Goal: Task Accomplishment & Management: Use online tool/utility

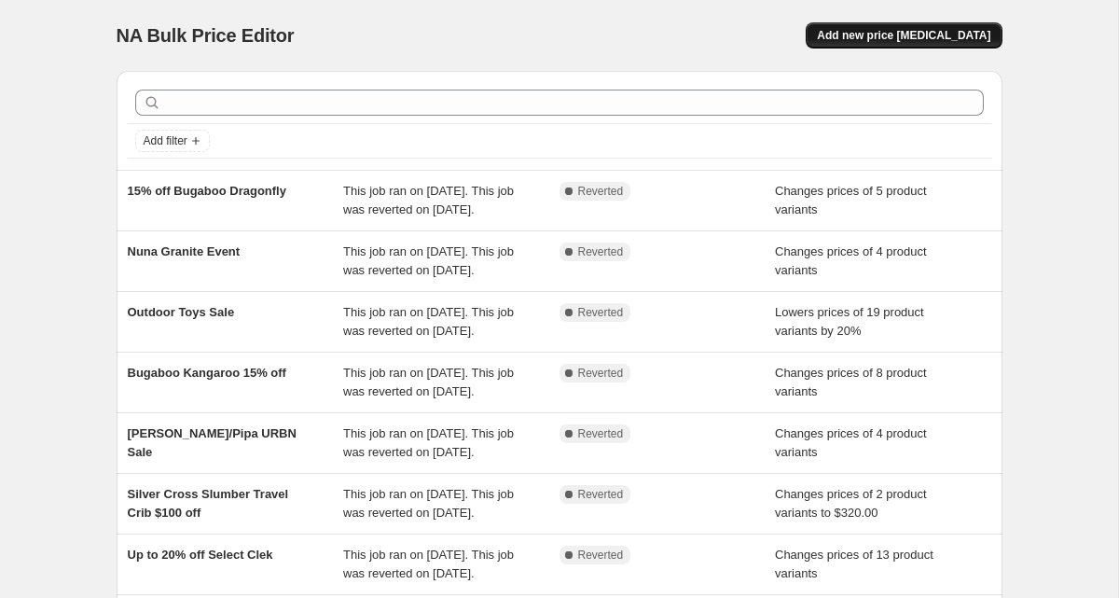
click at [921, 35] on span "Add new price [MEDICAL_DATA]" at bounding box center [903, 35] width 173 height 15
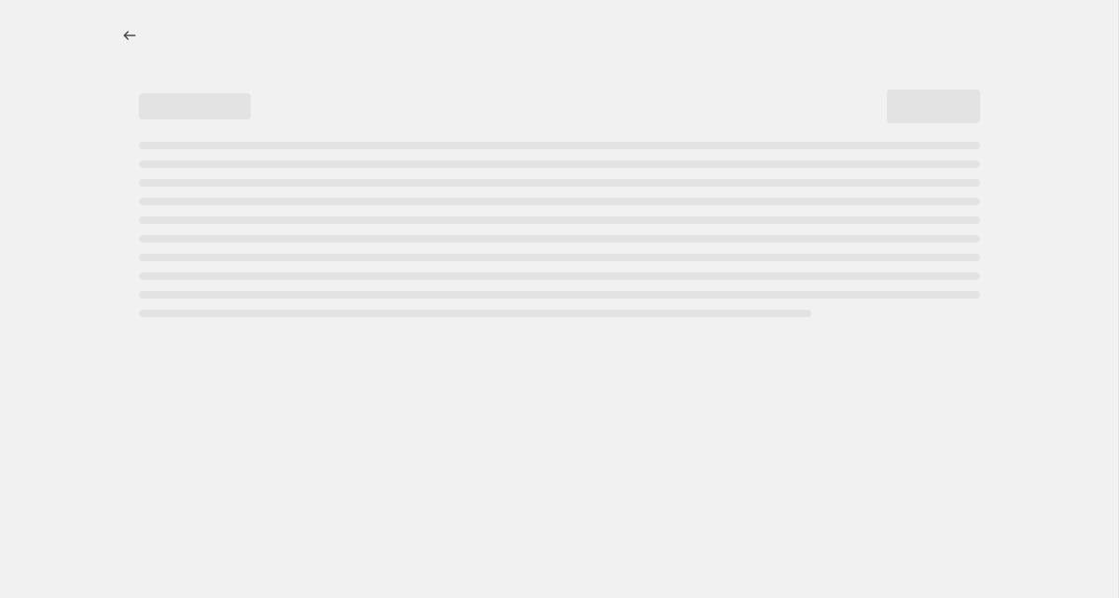
select select "percentage"
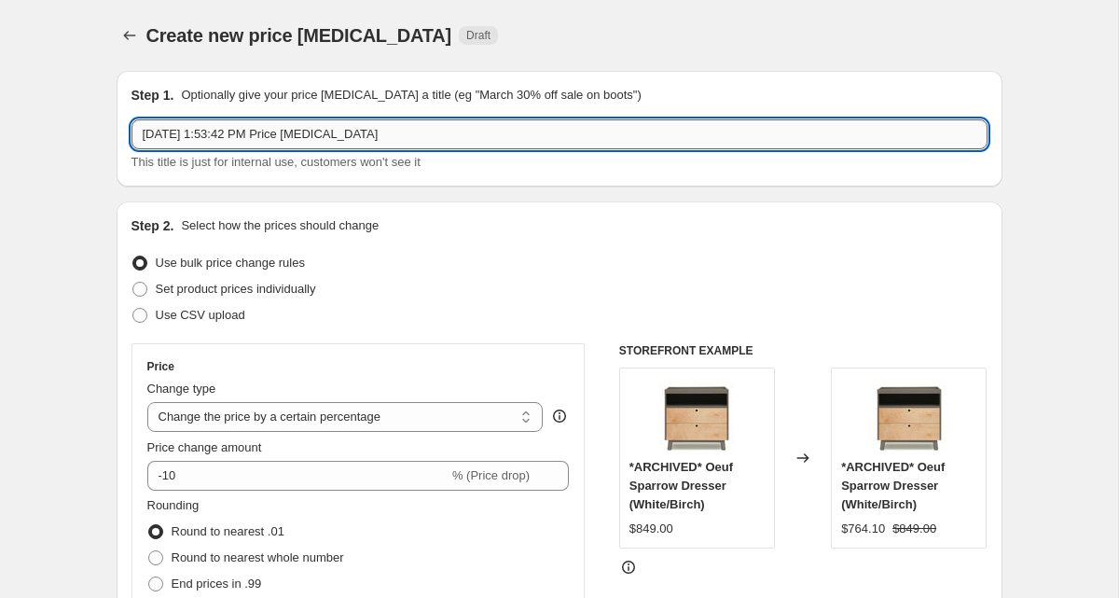
click at [217, 137] on input "[DATE] 1:53:42 PM Price [MEDICAL_DATA]" at bounding box center [560, 134] width 856 height 30
paste input "Kani 4-in-1 Convertible Car Seat"
type input "Kani 4-in-1 Convertible Car Seat"
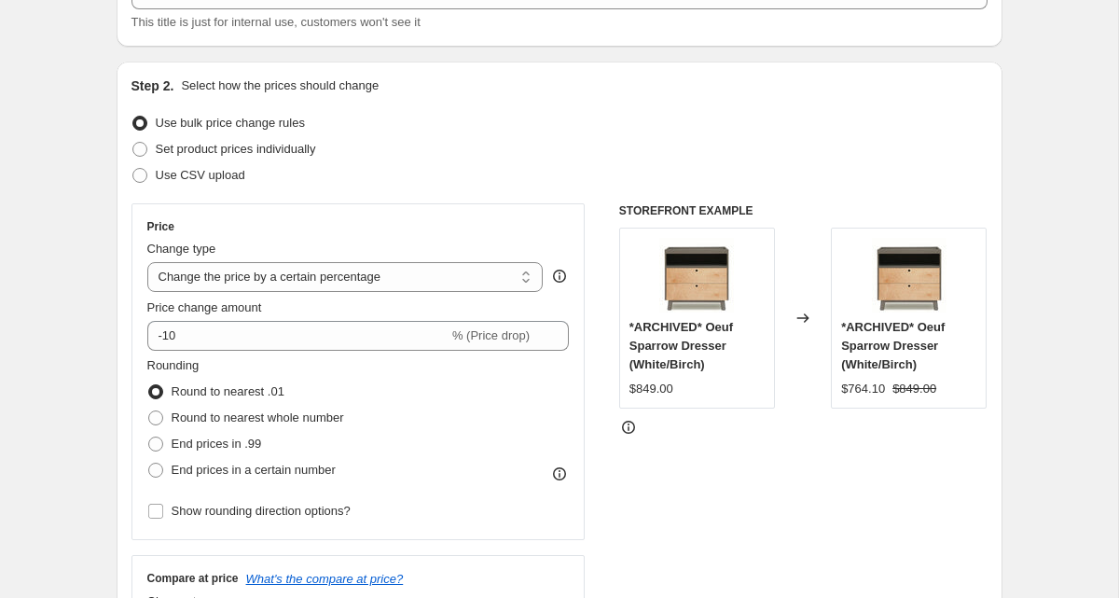
scroll to position [141, 0]
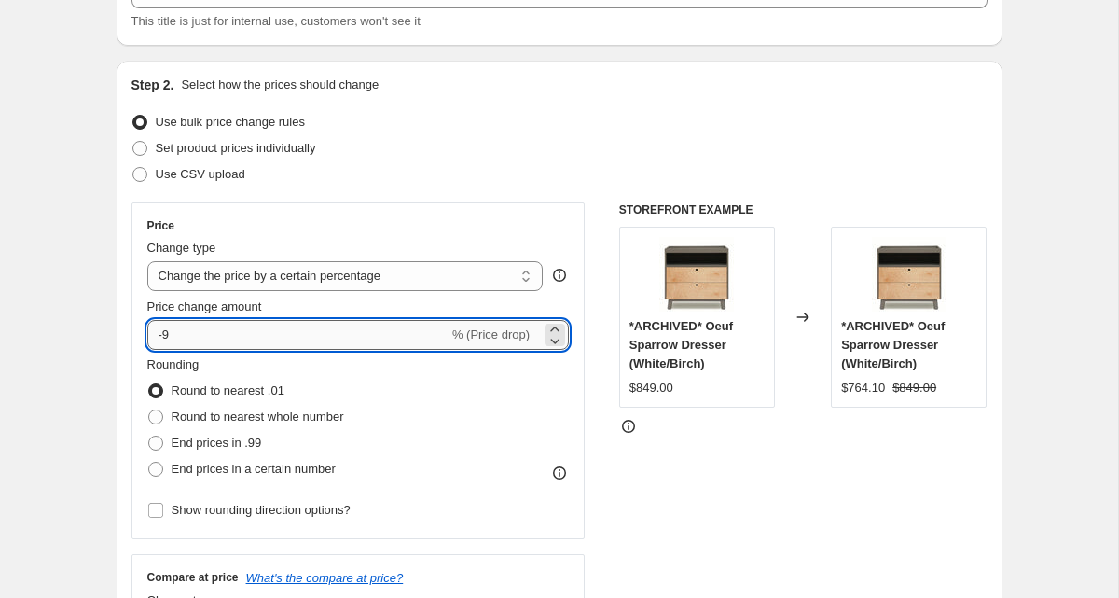
click at [174, 338] on input "-9" at bounding box center [297, 335] width 301 height 30
drag, startPoint x: 177, startPoint y: 333, endPoint x: 166, endPoint y: 337, distance: 11.8
click at [166, 337] on input "-13" at bounding box center [297, 335] width 301 height 30
type input "-20"
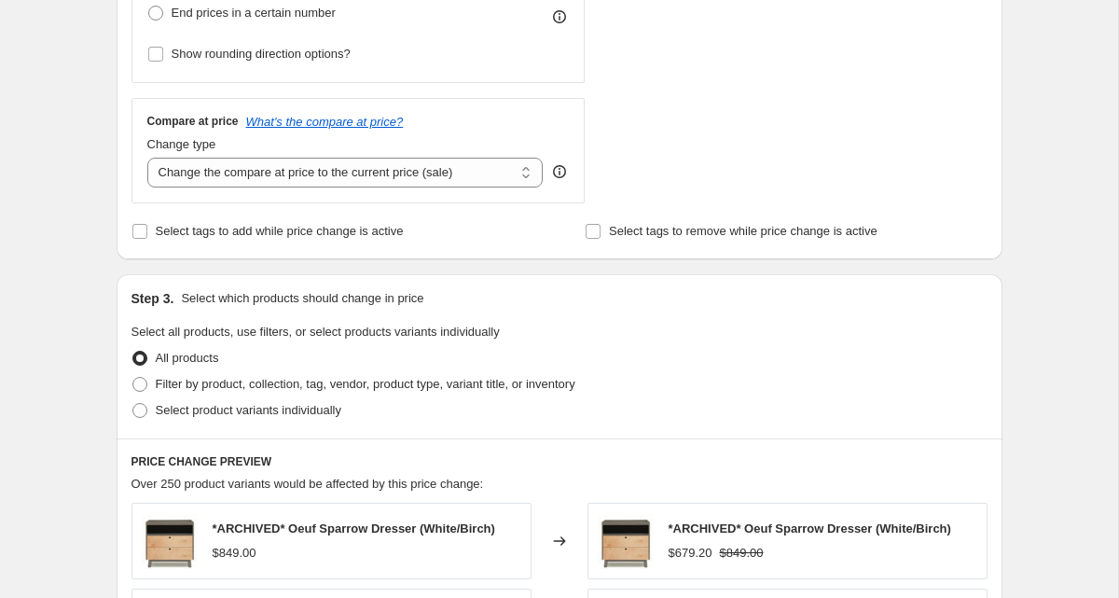
scroll to position [612, 0]
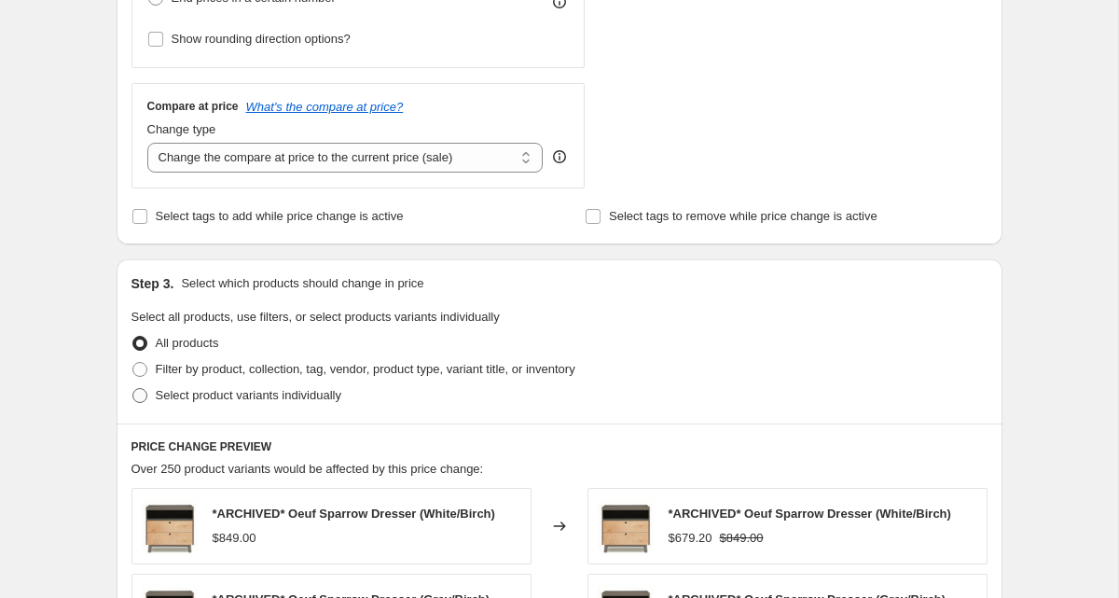
click at [209, 397] on span "Select product variants individually" at bounding box center [249, 395] width 186 height 14
click at [133, 389] on input "Select product variants individually" at bounding box center [132, 388] width 1 height 1
radio input "true"
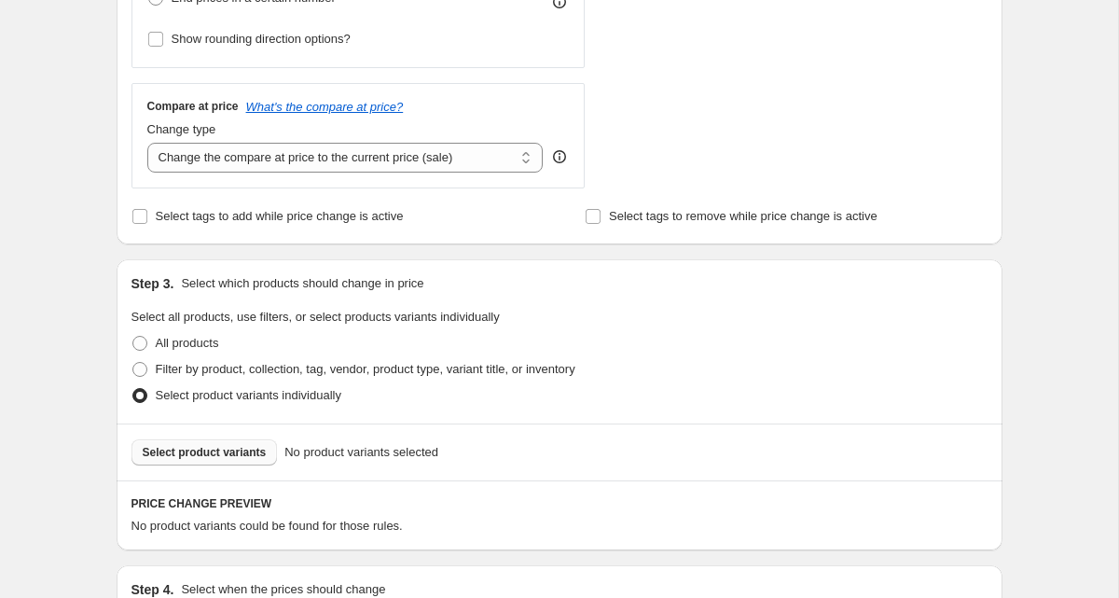
click at [237, 456] on span "Select product variants" at bounding box center [205, 452] width 124 height 15
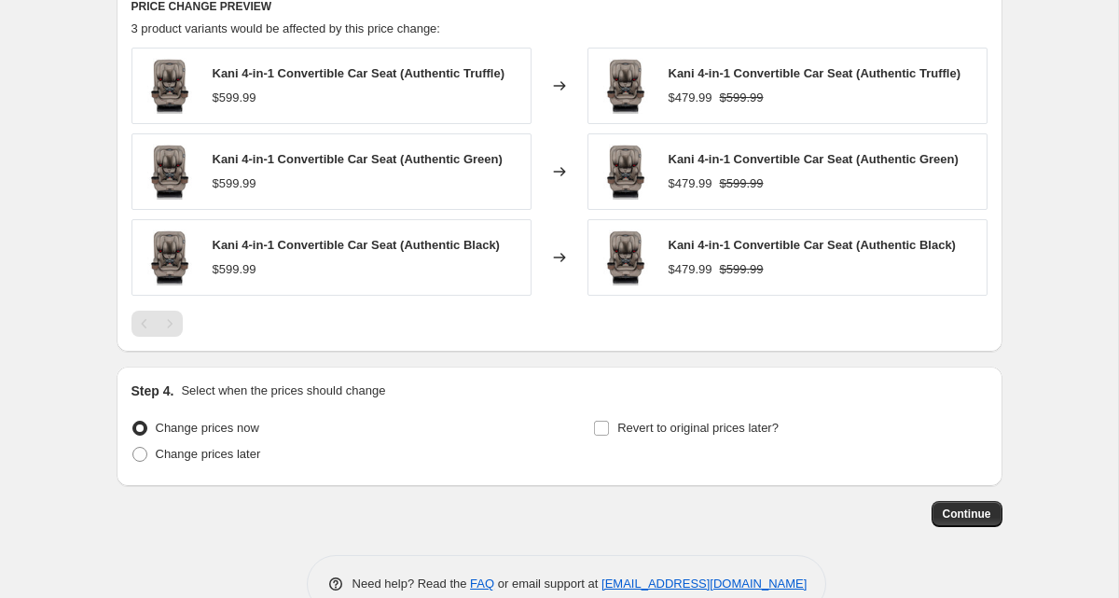
scroll to position [1152, 0]
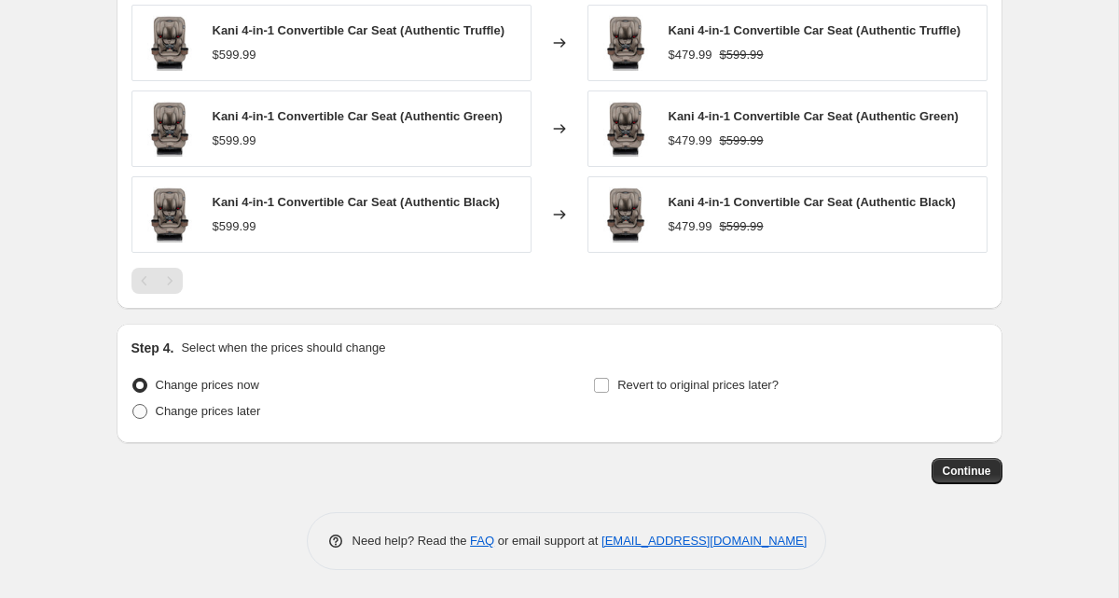
click at [209, 412] on span "Change prices later" at bounding box center [208, 411] width 105 height 14
click at [133, 405] on input "Change prices later" at bounding box center [132, 404] width 1 height 1
radio input "true"
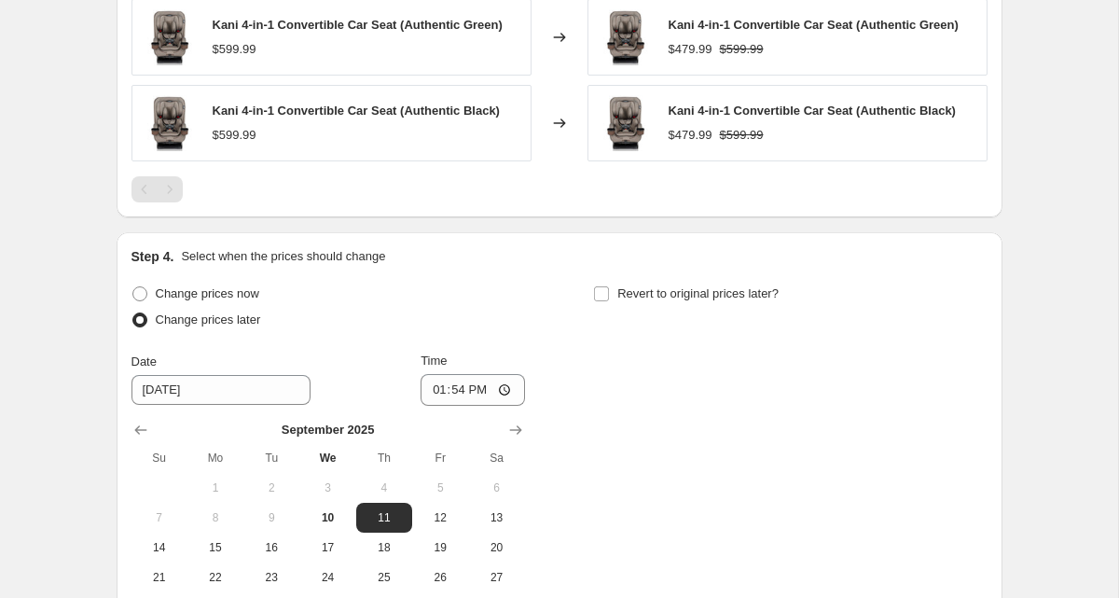
scroll to position [1334, 0]
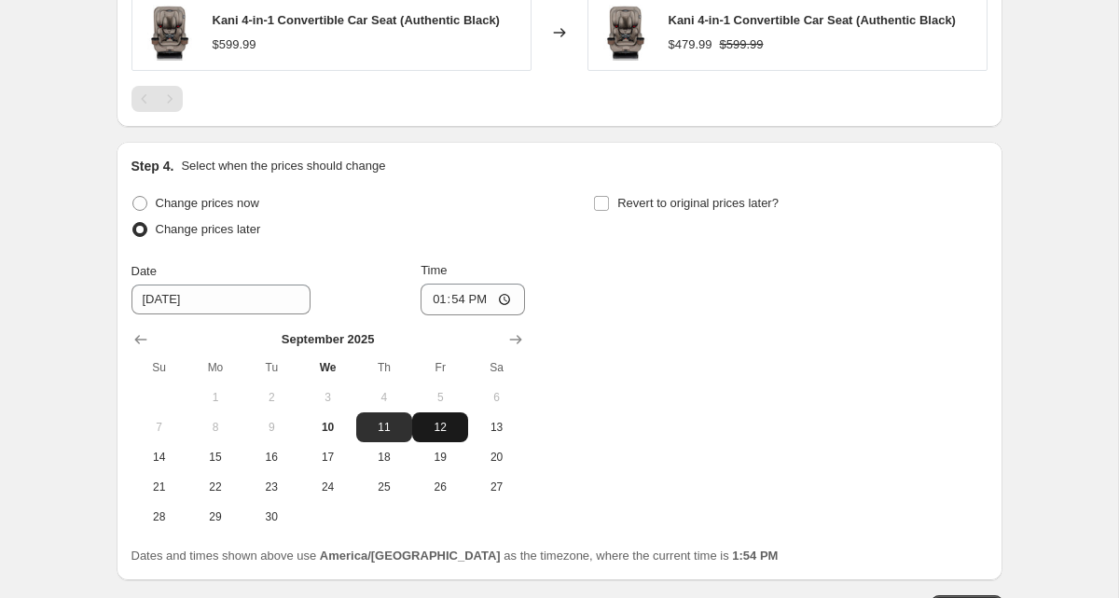
click at [438, 425] on span "12" at bounding box center [440, 427] width 41 height 15
type input "[DATE]"
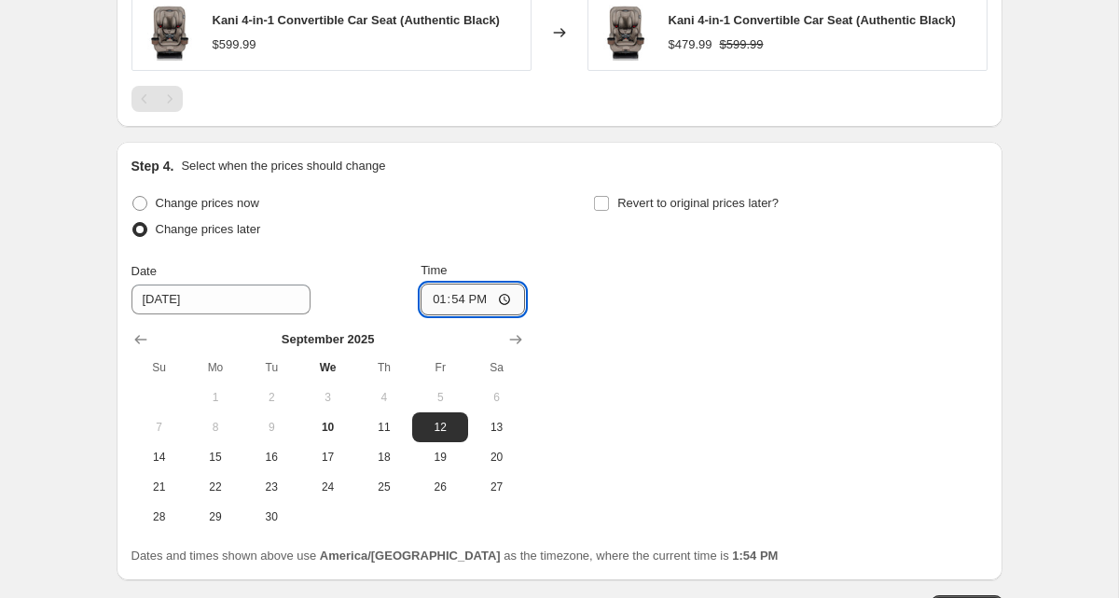
click at [440, 299] on input "13:54" at bounding box center [473, 300] width 104 height 32
type input "00:00"
click at [602, 202] on input "Revert to original prices later?" at bounding box center [601, 203] width 15 height 15
checkbox input "true"
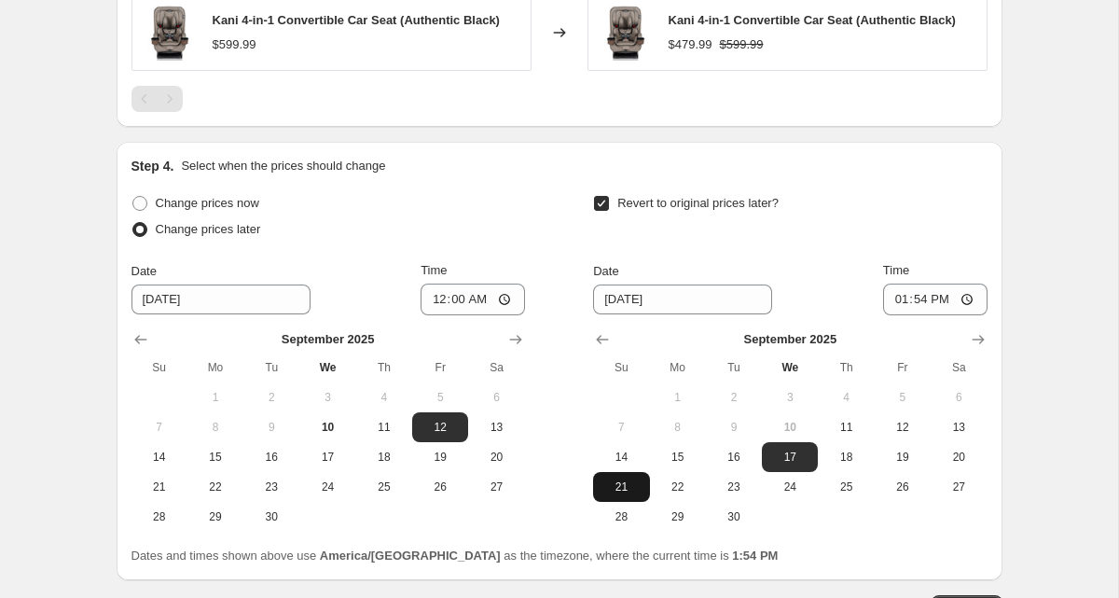
click at [625, 496] on button "21" at bounding box center [621, 487] width 56 height 30
type input "[DATE]"
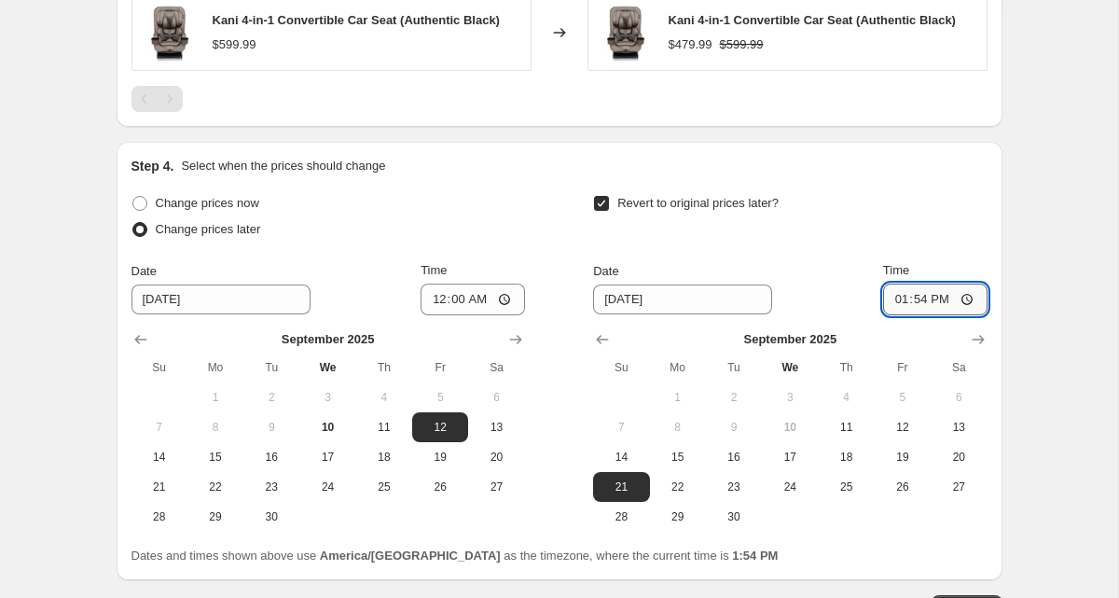
click at [896, 296] on input "13:54" at bounding box center [935, 300] width 104 height 32
type input "23:59"
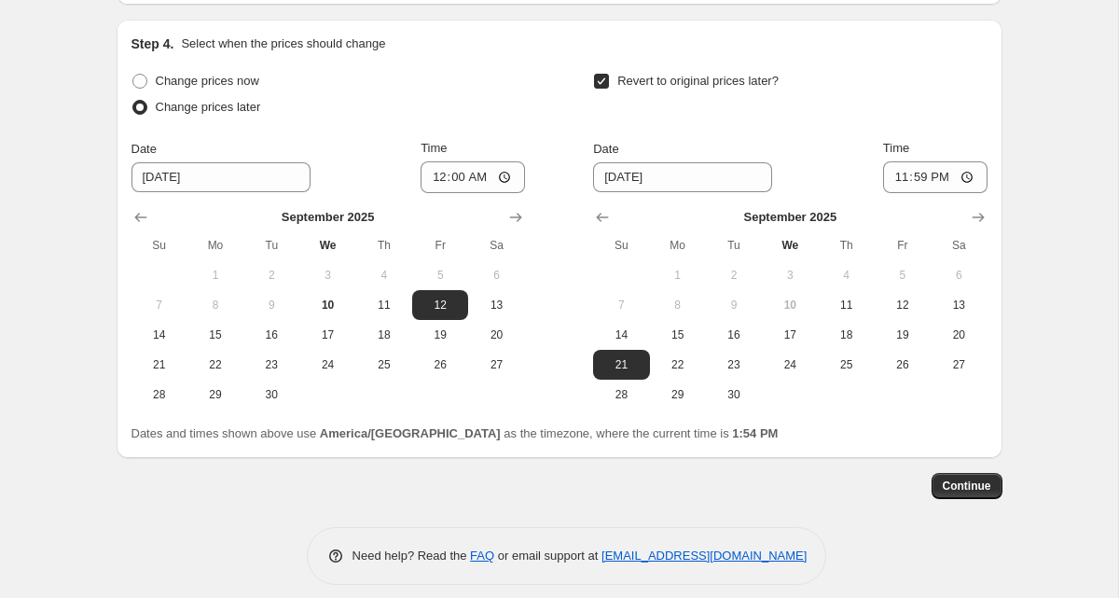
scroll to position [1471, 0]
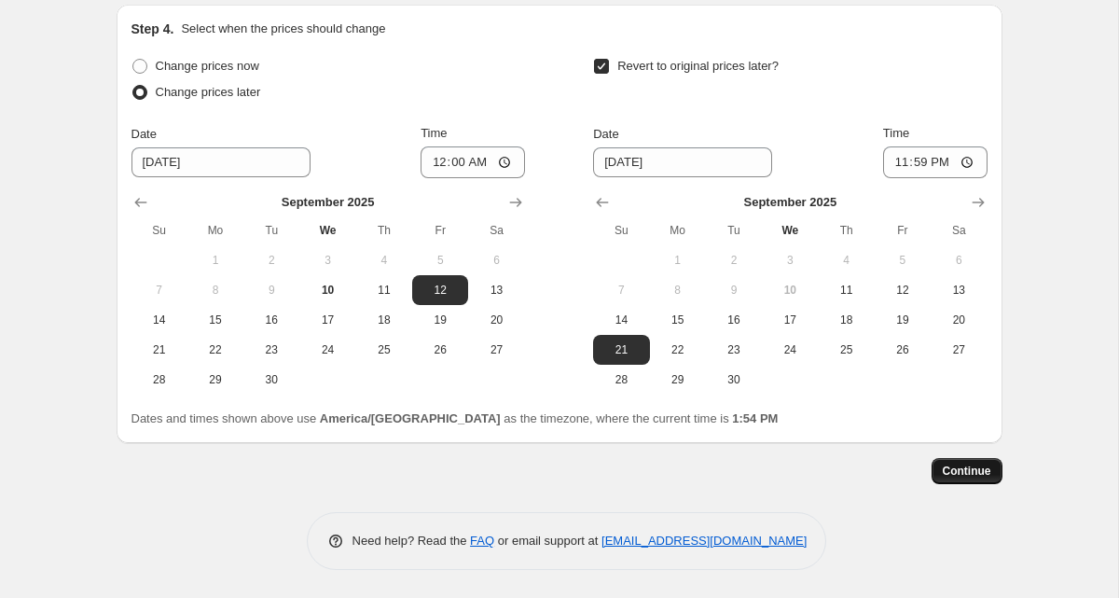
click at [977, 468] on span "Continue" at bounding box center [967, 471] width 48 height 15
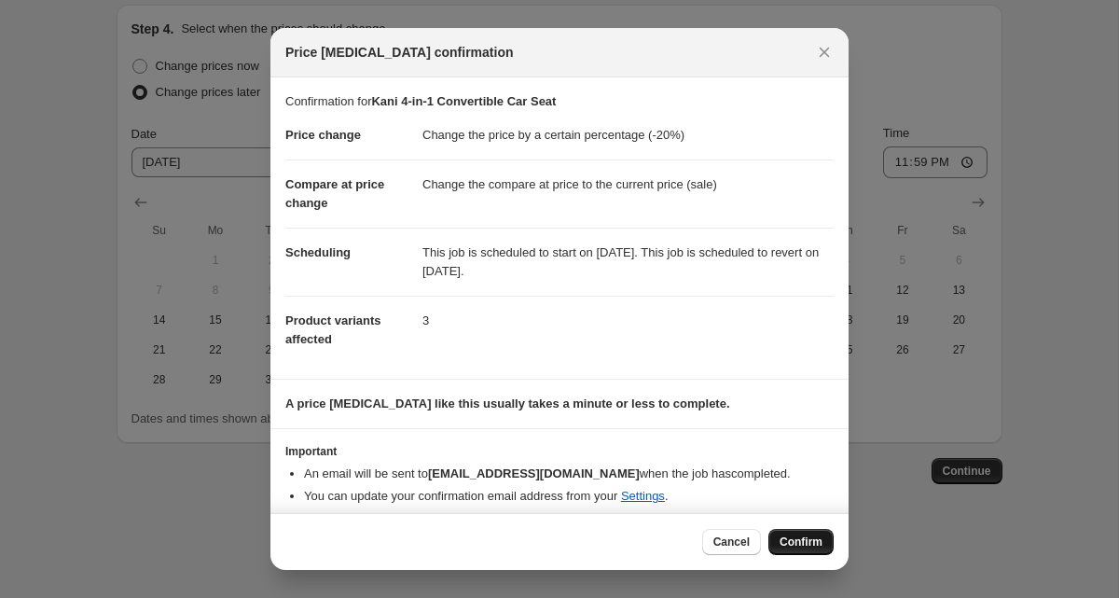
click at [807, 542] on span "Confirm" at bounding box center [801, 541] width 43 height 15
